Goal: Check status: Check status

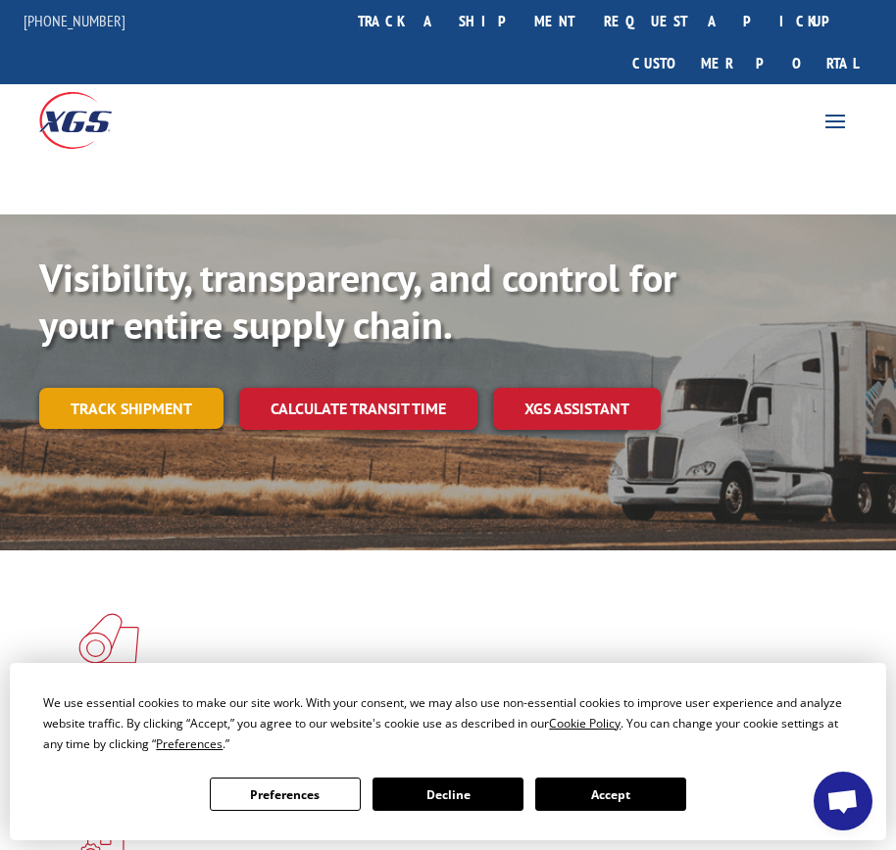
click at [155, 388] on link "Track shipment" at bounding box center [131, 408] width 184 height 41
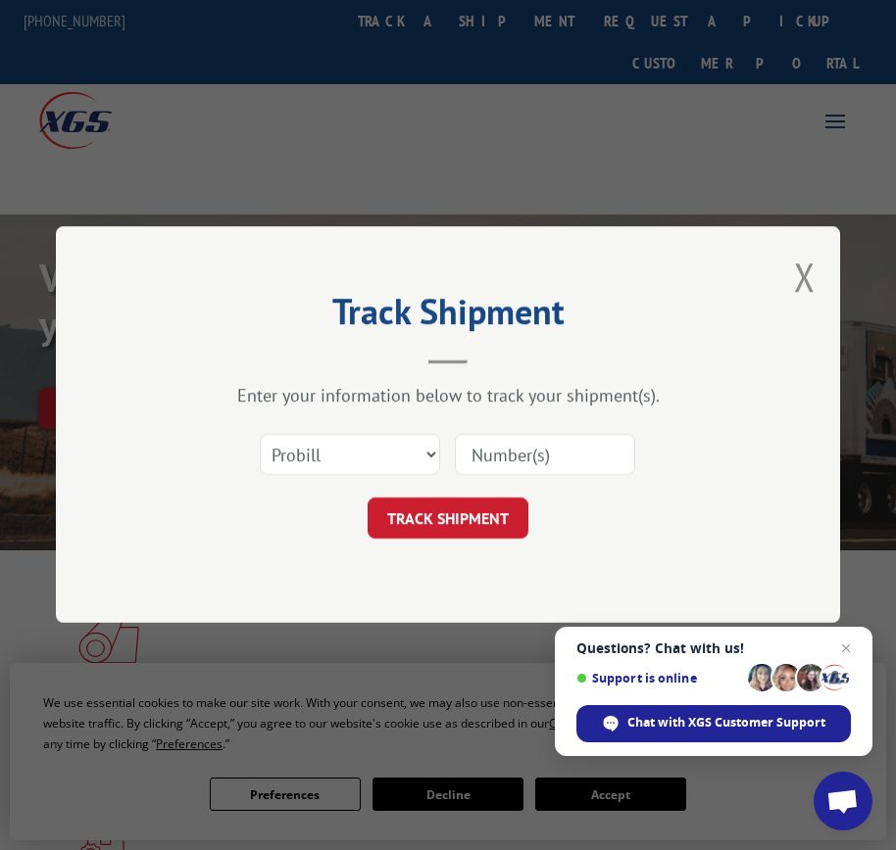
click at [510, 455] on input at bounding box center [545, 455] width 180 height 41
type input "YKD68ZD8HE2EAB4"
click at [452, 507] on button "TRACK SHIPMENT" at bounding box center [447, 519] width 161 height 41
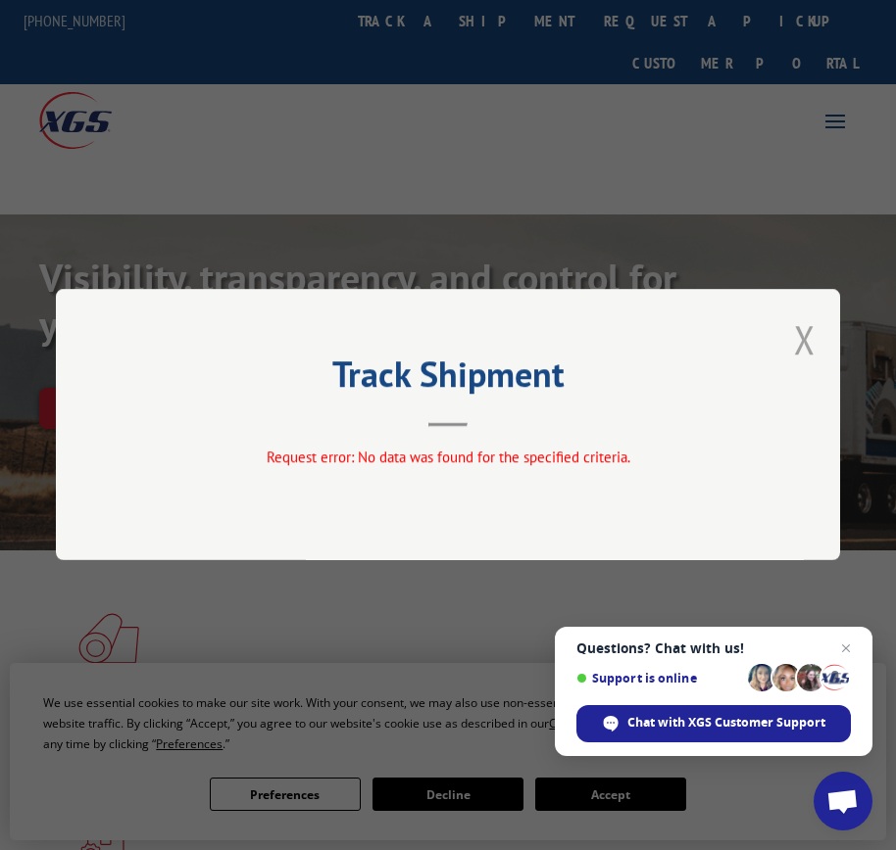
click at [802, 331] on button "Close modal" at bounding box center [805, 340] width 22 height 52
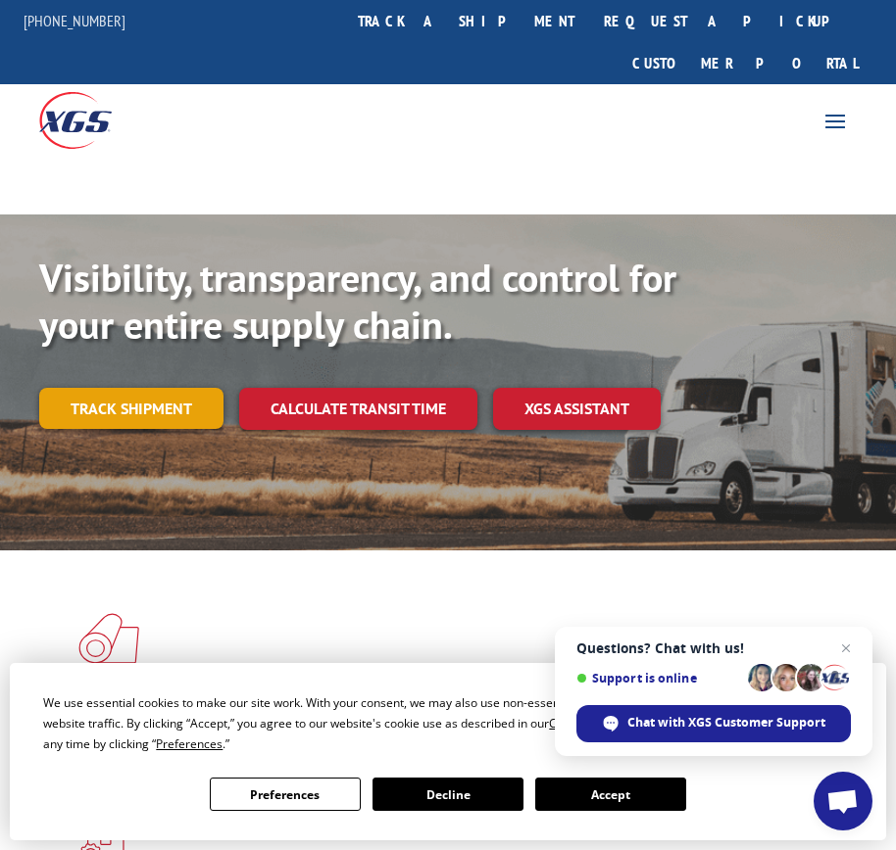
click at [123, 388] on link "Track shipment" at bounding box center [131, 408] width 184 height 41
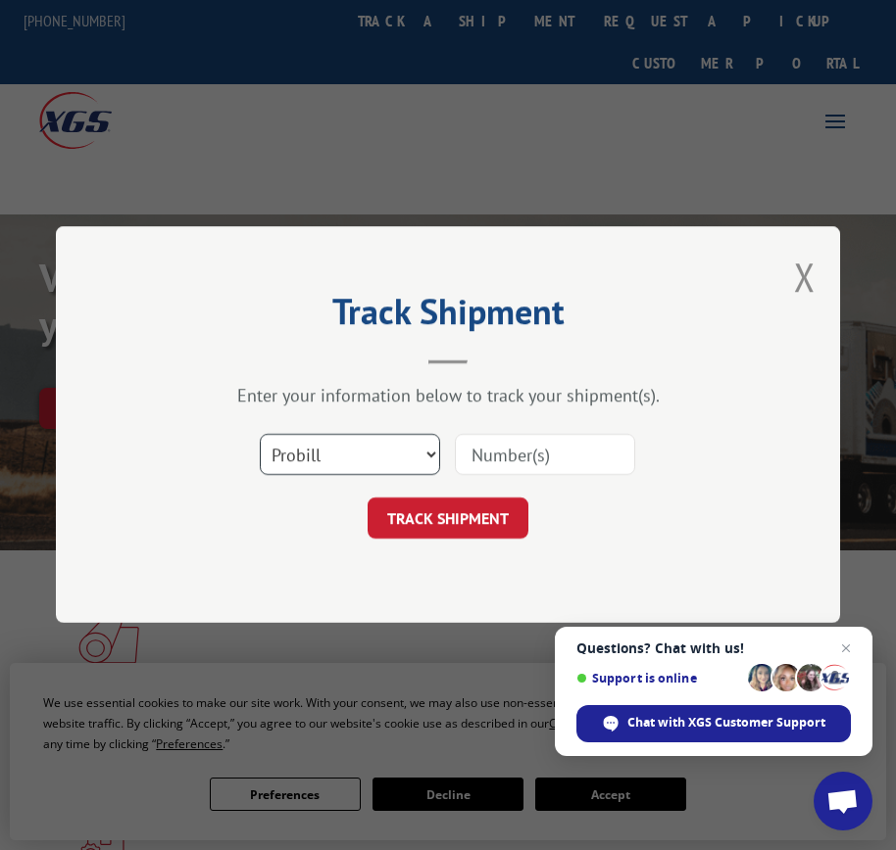
click at [422, 454] on select "Select category... Probill BOL PO" at bounding box center [350, 455] width 180 height 41
click at [520, 458] on input at bounding box center [545, 455] width 180 height 41
click at [490, 451] on input "AP082725" at bounding box center [545, 455] width 180 height 41
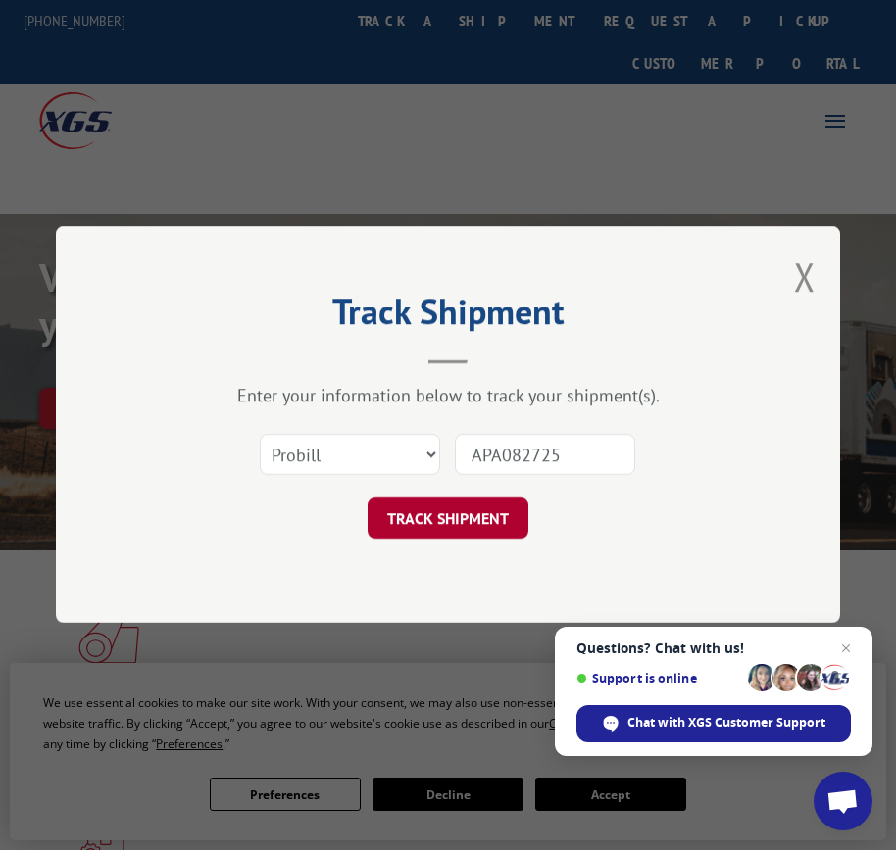
type input "APA082725"
click at [468, 527] on button "TRACK SHIPMENT" at bounding box center [447, 519] width 161 height 41
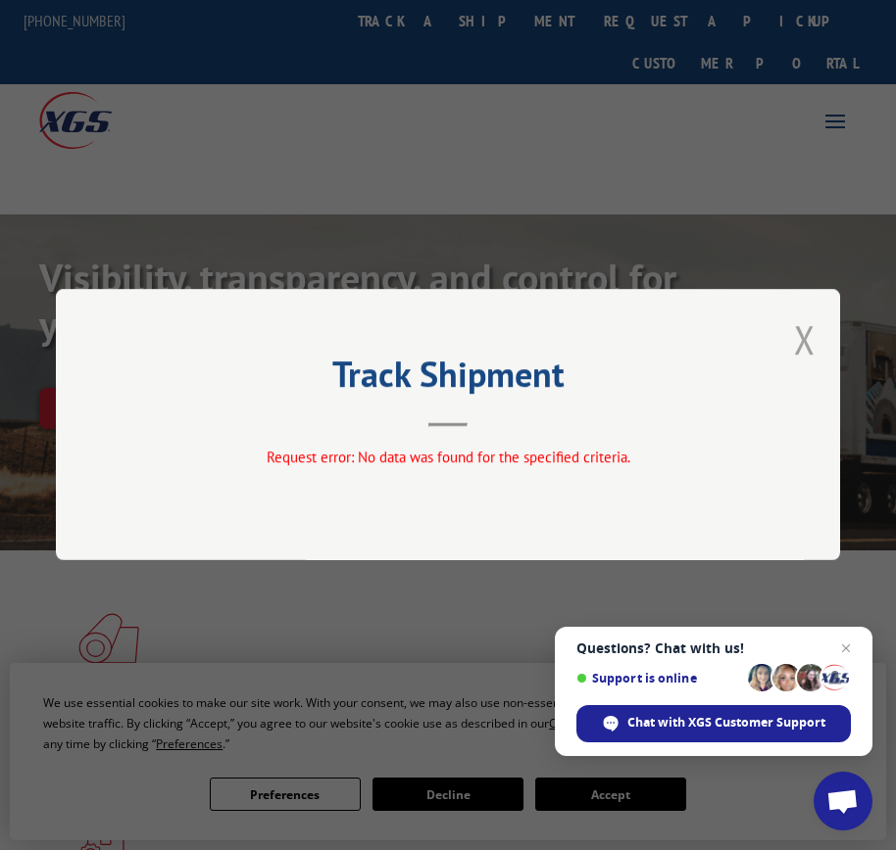
click at [802, 319] on button "Close modal" at bounding box center [805, 340] width 22 height 52
